Goal: Navigation & Orientation: Find specific page/section

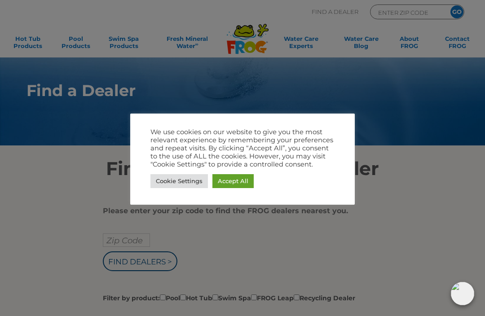
click at [185, 184] on link "Cookie Settings" at bounding box center [178, 181] width 57 height 14
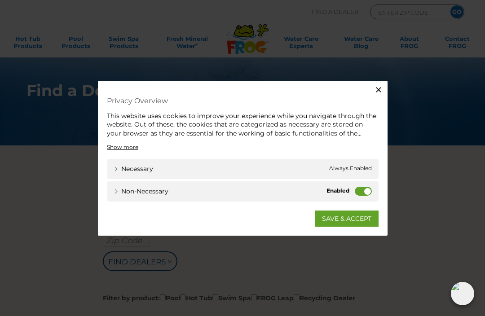
click at [375, 91] on icon "button" at bounding box center [378, 89] width 9 height 9
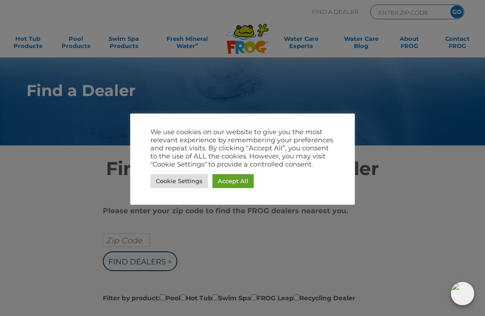
click at [336, 257] on div at bounding box center [242, 158] width 485 height 316
click at [240, 187] on link "Accept All" at bounding box center [232, 181] width 41 height 14
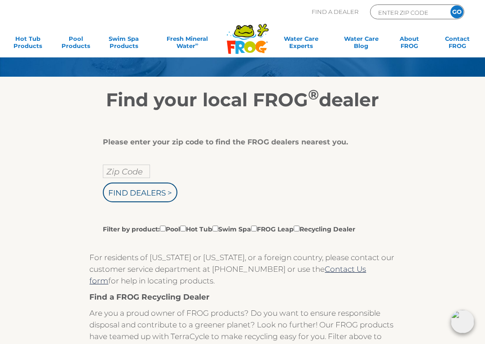
click at [157, 201] on input "Find Dealers >" at bounding box center [140, 193] width 75 height 20
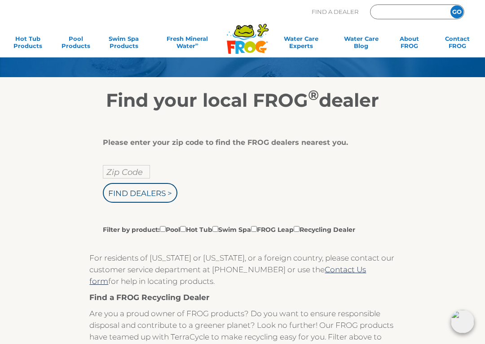
click at [242, 144] on div "Please enter your zip code to find the FROG dealers nearest you." at bounding box center [239, 142] width 272 height 9
type input "ENTER ZIP CODE"
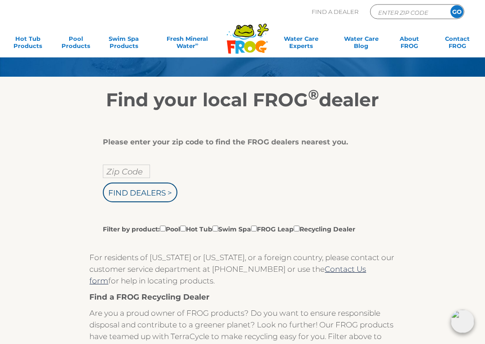
click at [129, 171] on input "Zip Code" at bounding box center [126, 171] width 47 height 13
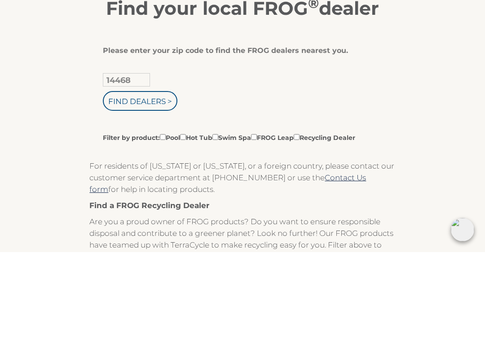
type input "14468"
click at [157, 183] on input "Find Dealers >" at bounding box center [140, 193] width 75 height 20
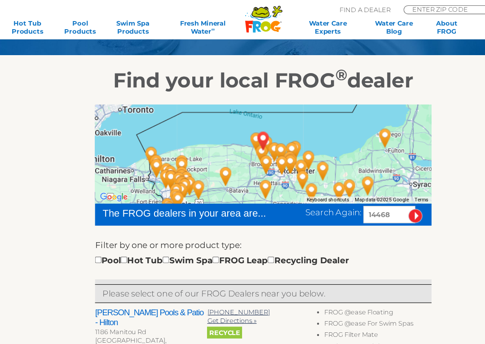
scroll to position [88, 0]
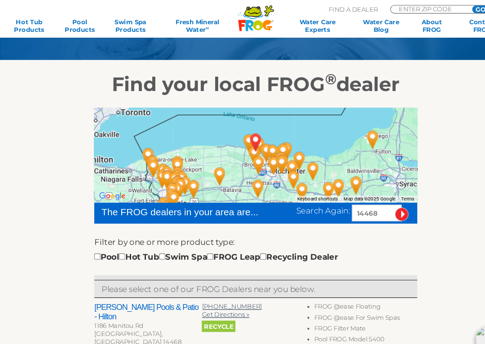
click at [95, 244] on input "checkbox" at bounding box center [92, 244] width 6 height 6
checkbox input "true"
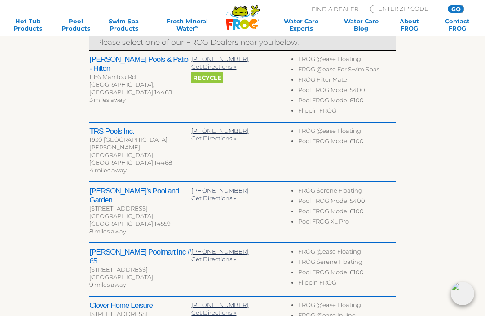
scroll to position [320, 0]
click at [123, 205] on div "377 S Union St" at bounding box center [140, 209] width 102 height 8
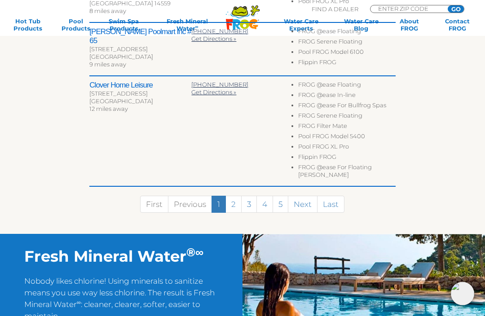
scroll to position [541, 0]
